Goal: Task Accomplishment & Management: Manage account settings

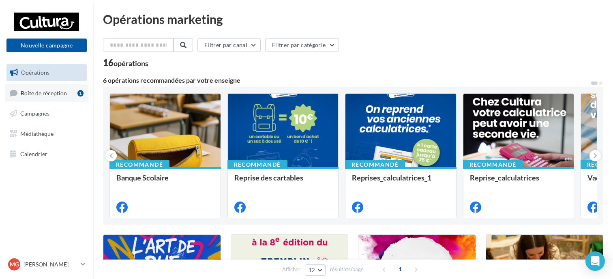
click at [56, 99] on link "Boîte de réception 1" at bounding box center [46, 92] width 83 height 17
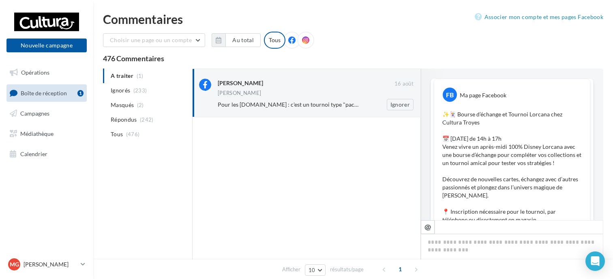
click at [327, 95] on div "[PERSON_NAME]" at bounding box center [316, 93] width 196 height 7
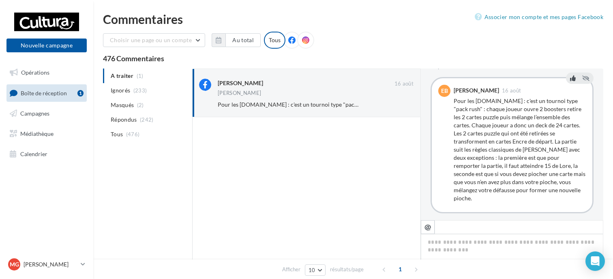
click at [570, 77] on icon at bounding box center [573, 78] width 6 height 6
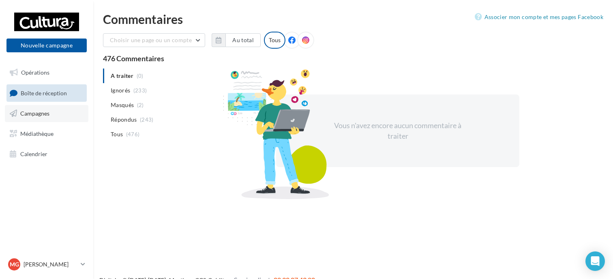
click at [45, 111] on span "Campagnes" at bounding box center [34, 113] width 29 height 7
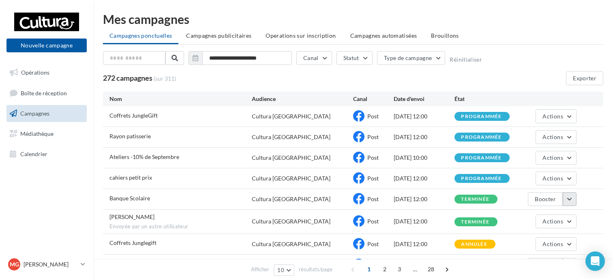
click at [568, 199] on button "button" at bounding box center [569, 199] width 14 height 14
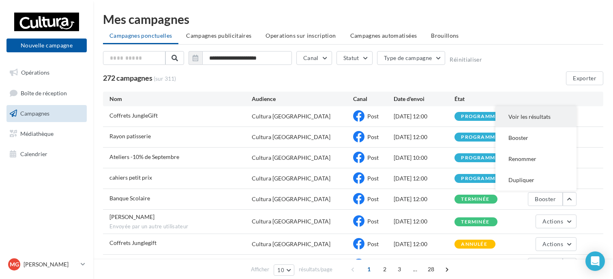
click at [541, 119] on button "Voir les résultats" at bounding box center [535, 116] width 81 height 21
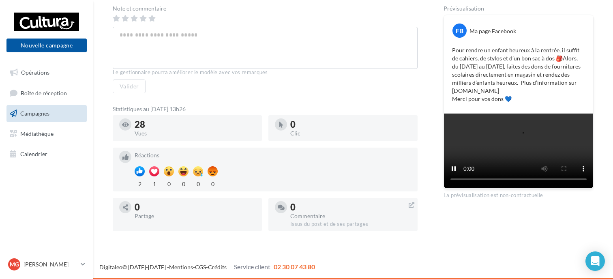
scroll to position [203, 0]
click at [37, 111] on span "Campagnes" at bounding box center [34, 113] width 29 height 7
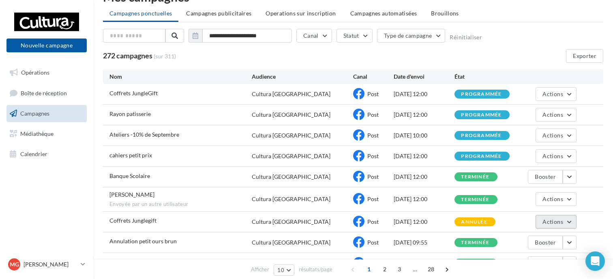
scroll to position [41, 0]
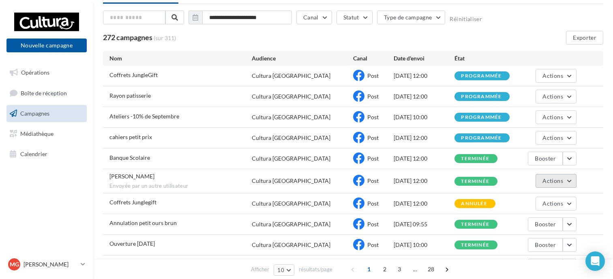
click at [567, 182] on button "Actions" at bounding box center [555, 181] width 41 height 14
click at [550, 199] on button "Voir les résultats" at bounding box center [535, 199] width 81 height 21
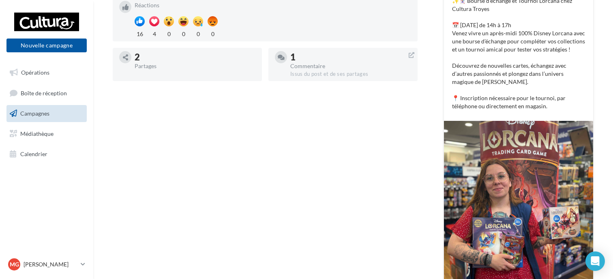
scroll to position [243, 0]
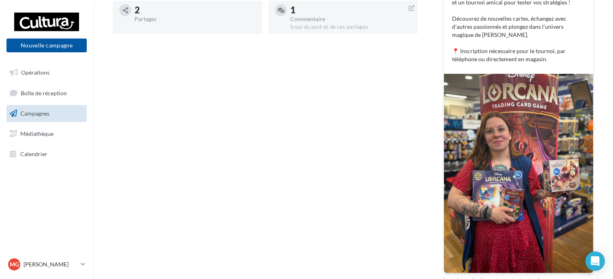
click at [60, 112] on link "Campagnes" at bounding box center [46, 113] width 83 height 17
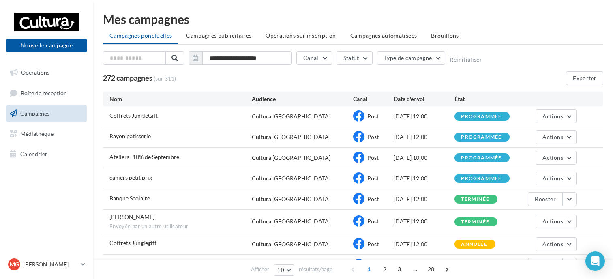
scroll to position [41, 0]
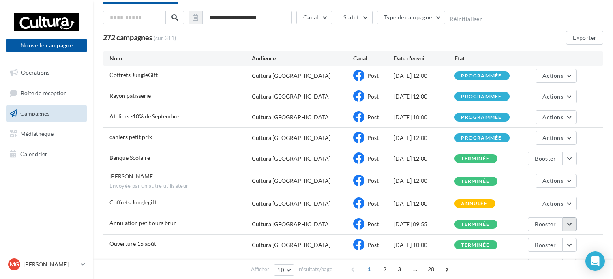
click at [571, 220] on button "button" at bounding box center [569, 224] width 14 height 14
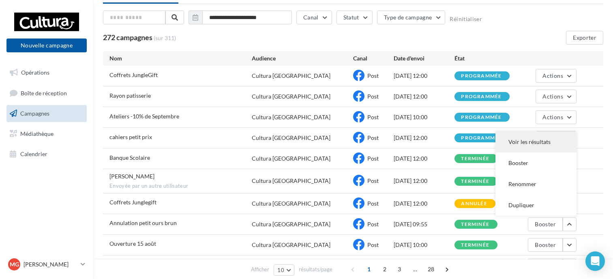
click at [543, 150] on button "Voir les résultats" at bounding box center [535, 141] width 81 height 21
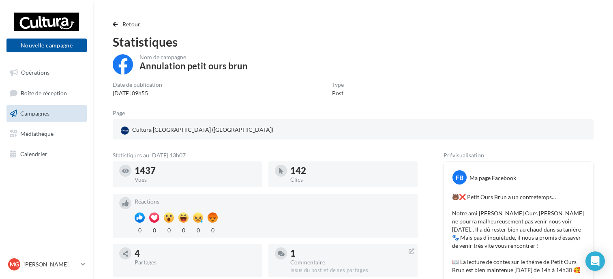
click at [25, 115] on span "Campagnes" at bounding box center [34, 113] width 29 height 7
